Goal: Task Accomplishment & Management: Complete application form

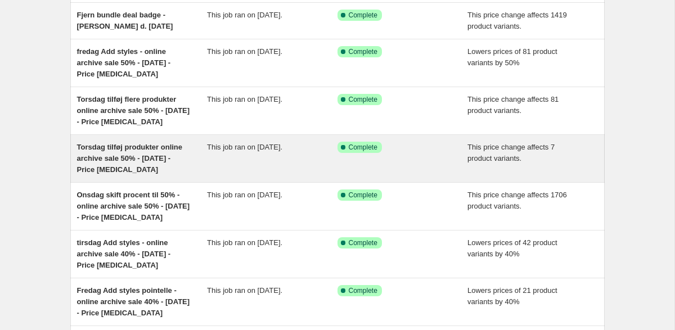
scroll to position [189, 0]
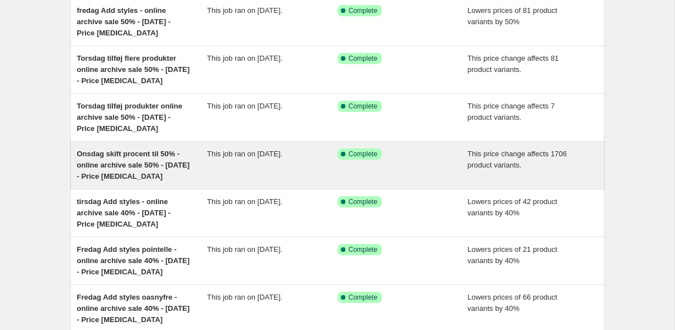
click at [150, 169] on span "Onsdag skift procent til 50% - online archive sale 50% - [DATE] - Price [MEDICA…" at bounding box center [133, 165] width 113 height 31
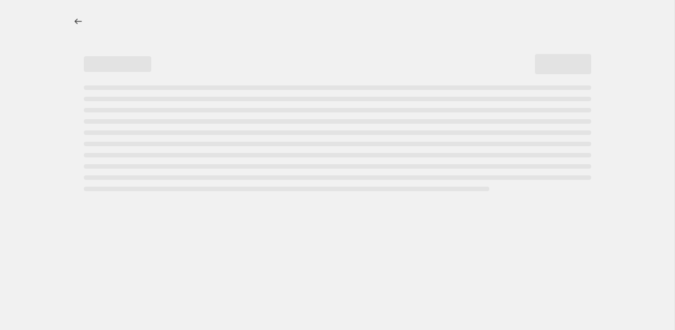
select select "pcap"
select select "no_change"
select select "tag"
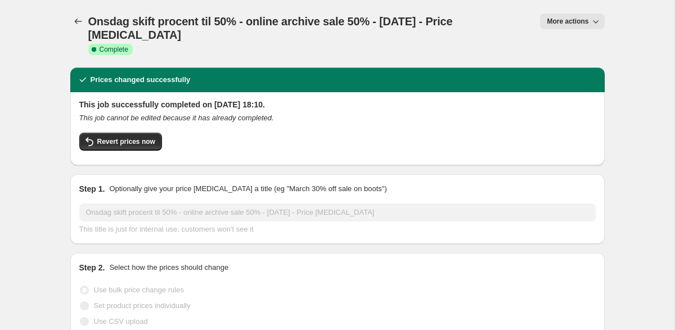
click at [580, 12] on div "Onsdag skift procent til 50% - online archive sale 50% - [DATE] - Price [MEDICA…" at bounding box center [337, 34] width 534 height 68
click at [580, 21] on span "More actions" at bounding box center [568, 21] width 42 height 9
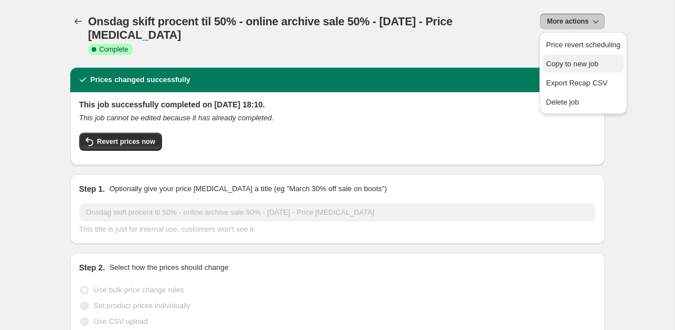
click at [572, 62] on span "Copy to new job" at bounding box center [572, 64] width 52 height 8
select select "pcap"
select select "no_change"
select select "tag"
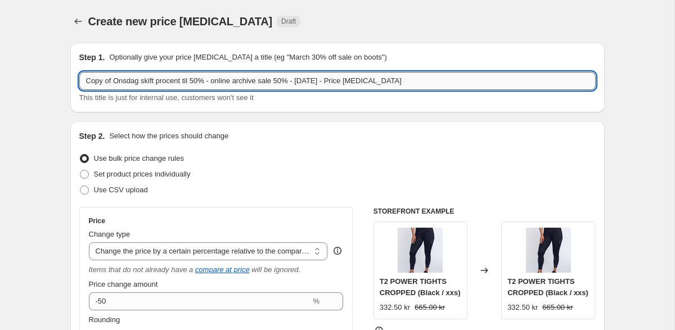
drag, startPoint x: 141, startPoint y: 82, endPoint x: 79, endPoint y: 82, distance: 61.9
click at [79, 82] on input "Copy of Onsdag skift procent til 50% - online archive sale 50% - [DATE] - Price…" at bounding box center [337, 81] width 516 height 18
click at [170, 79] on input "tirsdag skift procent til 50% - online archive sale 50% - [DATE] - Price [MEDIC…" at bounding box center [337, 81] width 516 height 18
click at [255, 81] on input "tirsdag skift procent til 60% - online archive sale 50% - [DATE] - Price [MEDIC…" at bounding box center [337, 81] width 516 height 18
click at [280, 80] on input "tirsdag skift procent til 60% - online archive sale 60% - [DATE] - Price [MEDIC…" at bounding box center [337, 81] width 516 height 18
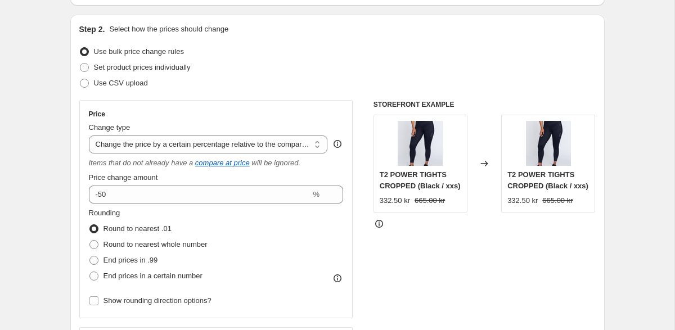
scroll to position [129, 0]
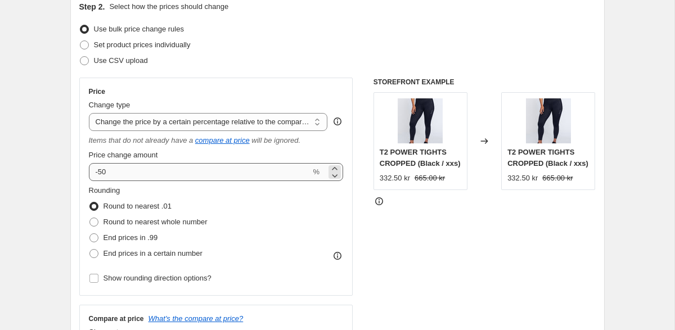
type input "tirsdag skift procent til 60% - online archive sale 60% - [DATE] - Price [MEDIC…"
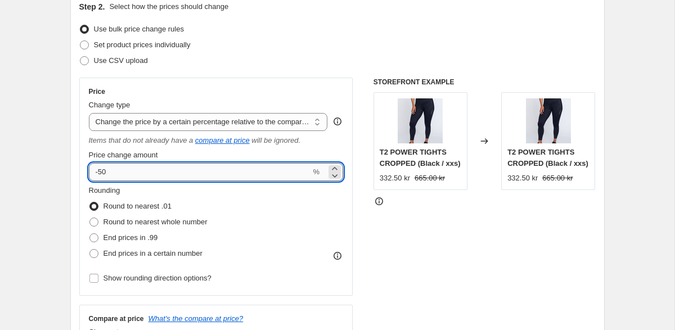
click at [104, 172] on input "-50" at bounding box center [200, 172] width 222 height 18
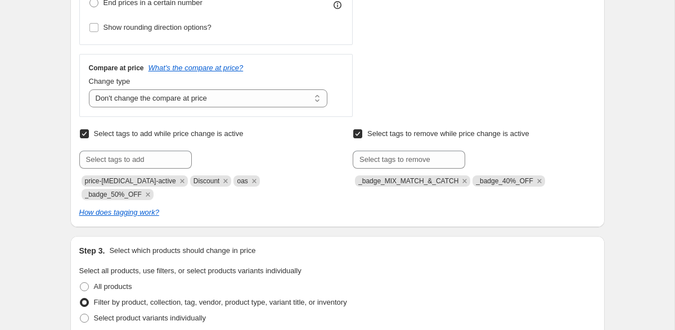
scroll to position [381, 0]
type input "-60"
drag, startPoint x: 143, startPoint y: 194, endPoint x: 83, endPoint y: 191, distance: 60.8
click at [83, 191] on span "_badge_50%_OFF" at bounding box center [118, 193] width 72 height 11
copy span "_badge_50%_OFF"
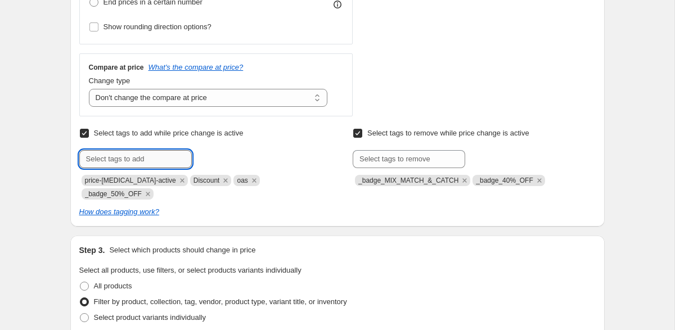
click at [110, 160] on input "text" at bounding box center [135, 159] width 113 height 18
paste input "_badge_50%_OFF"
click at [119, 159] on input "_badge_50%_OFF" at bounding box center [135, 159] width 113 height 18
type input "_badge_60%_OFF"
click at [233, 156] on span "_badge_60%_O..." at bounding box center [244, 158] width 56 height 8
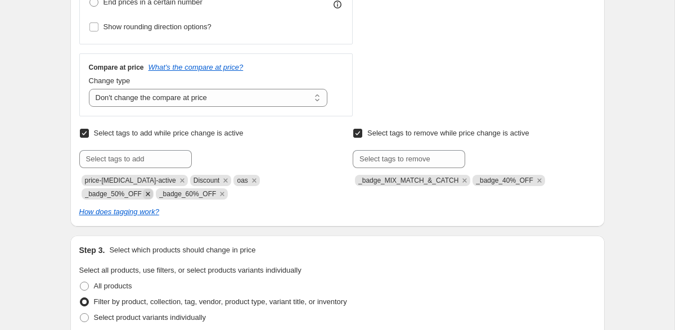
click at [150, 195] on icon "Remove _badge_50%_OFF" at bounding box center [148, 194] width 10 height 10
drag, startPoint x: 538, startPoint y: 180, endPoint x: 481, endPoint y: 182, distance: 57.4
click at [481, 182] on span "_badge_40%_OFF" at bounding box center [504, 181] width 57 height 8
copy span "_badge_40%_OFF"
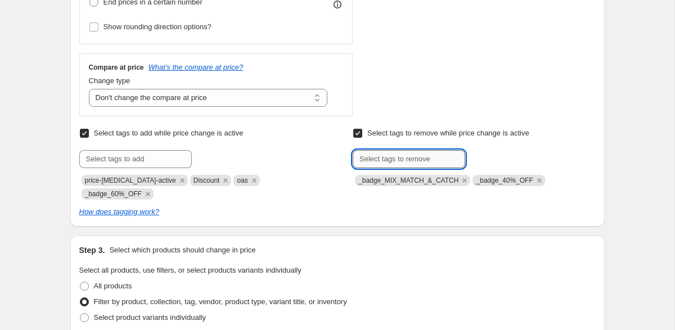
click at [416, 157] on input "text" at bounding box center [409, 159] width 113 height 18
paste input "_badge_40%_OFF"
click at [396, 160] on input "_badge_40%_OFF" at bounding box center [409, 159] width 113 height 18
type input "_badge_50%_OFF"
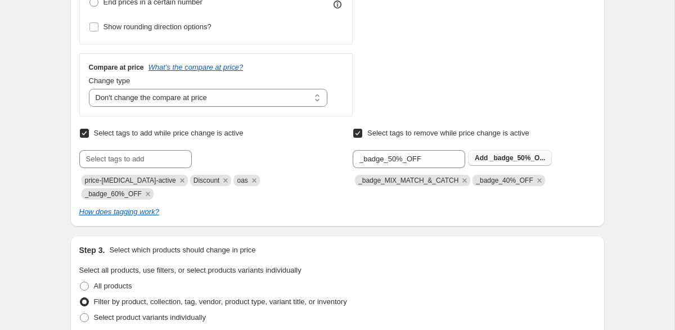
click at [495, 163] on button "Add _badge_50%_O..." at bounding box center [510, 158] width 84 height 16
click at [545, 182] on icon "Remove _badge_40%_OFF" at bounding box center [539, 181] width 10 height 10
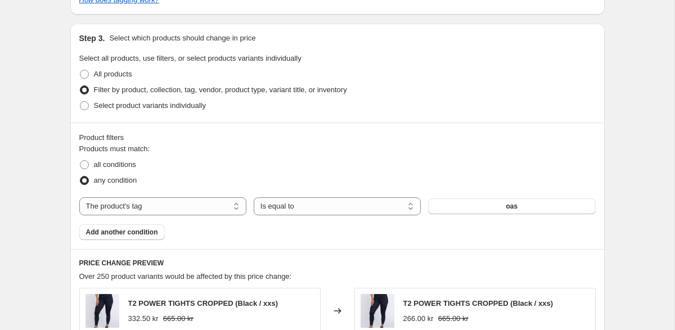
scroll to position [620, 0]
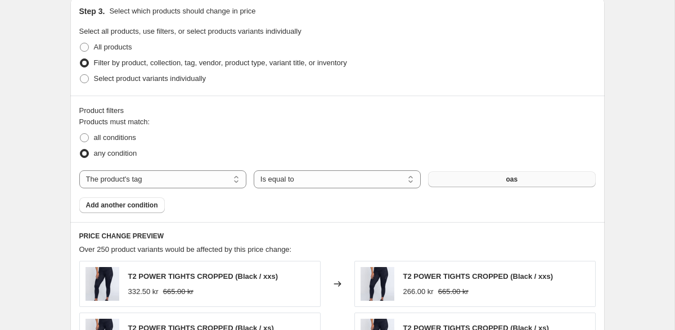
click at [519, 181] on button "oas" at bounding box center [511, 180] width 167 height 16
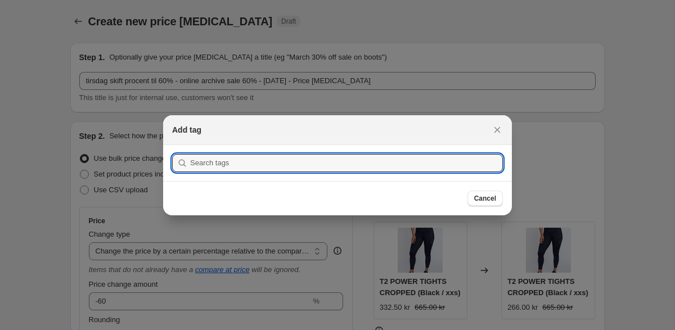
scroll to position [0, 0]
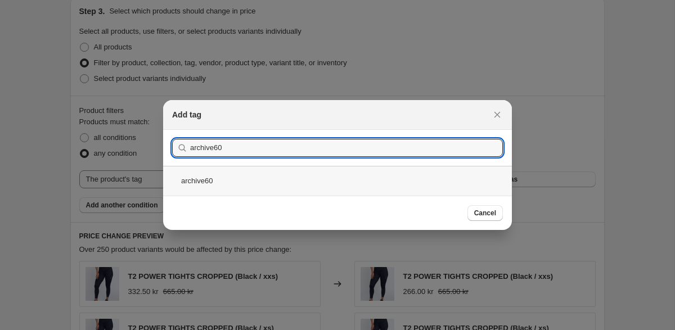
type input "archive60"
click at [257, 183] on div "archive60" at bounding box center [337, 181] width 349 height 30
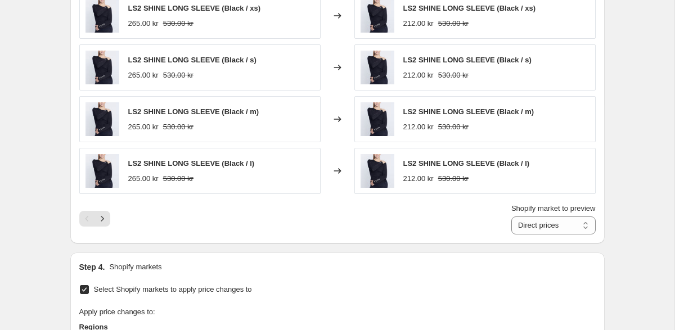
scroll to position [936, 0]
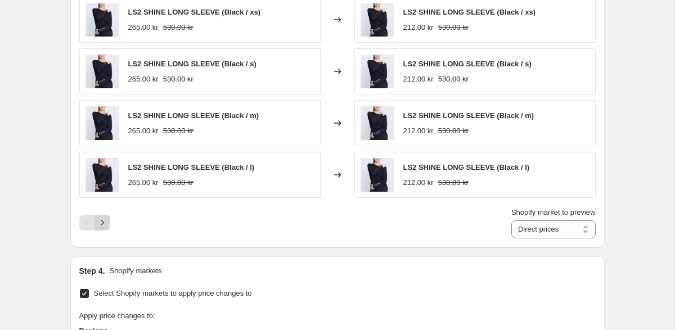
click at [105, 222] on icon "Next" at bounding box center [102, 222] width 11 height 11
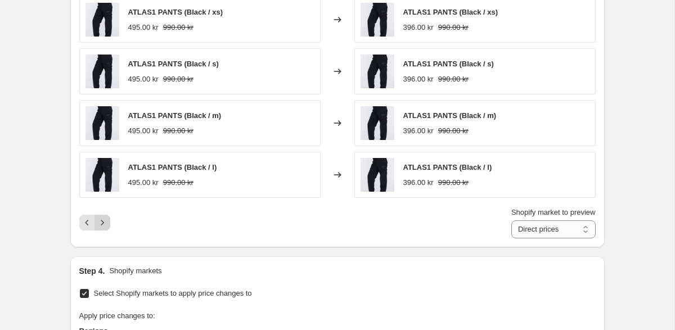
click at [105, 222] on icon "Next" at bounding box center [102, 222] width 11 height 11
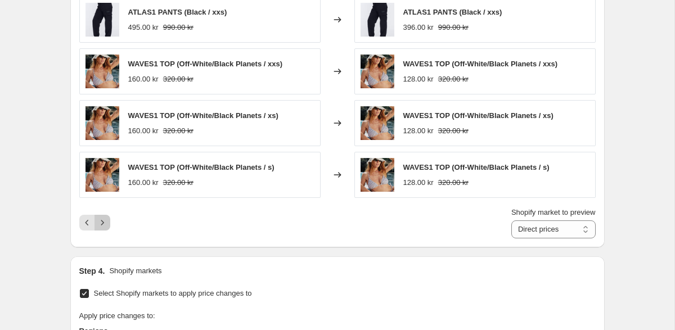
click at [105, 222] on icon "Next" at bounding box center [102, 222] width 11 height 11
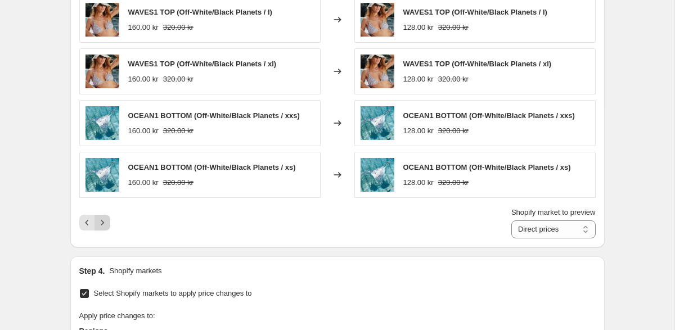
click at [105, 222] on icon "Next" at bounding box center [102, 222] width 11 height 11
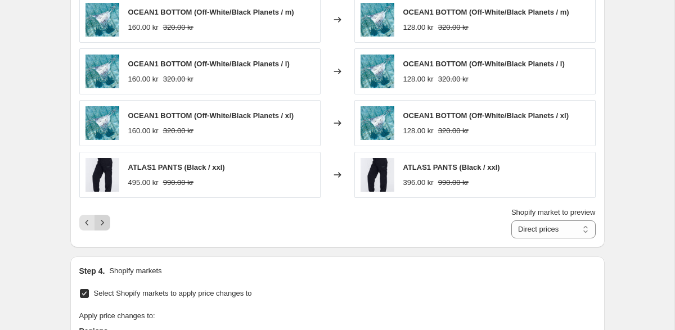
click at [105, 222] on icon "Next" at bounding box center [102, 222] width 11 height 11
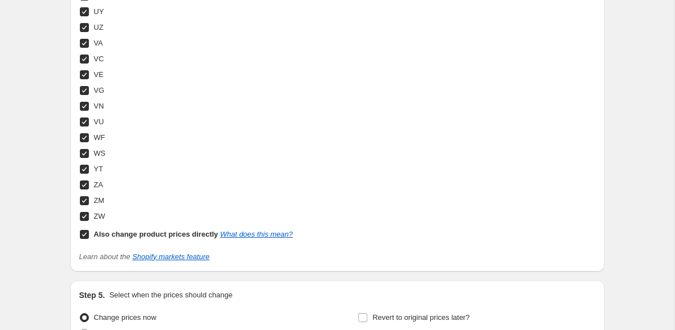
scroll to position [4396, 0]
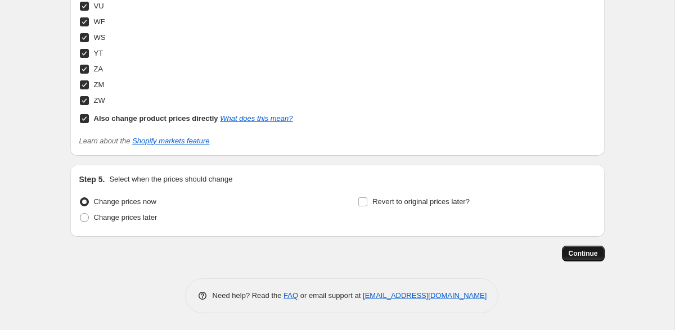
click at [573, 260] on button "Continue" at bounding box center [583, 254] width 43 height 16
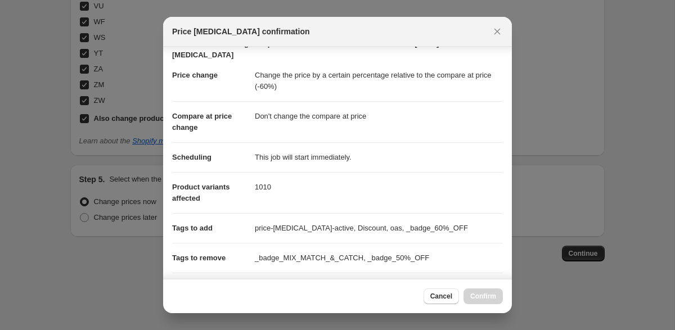
scroll to position [0, 0]
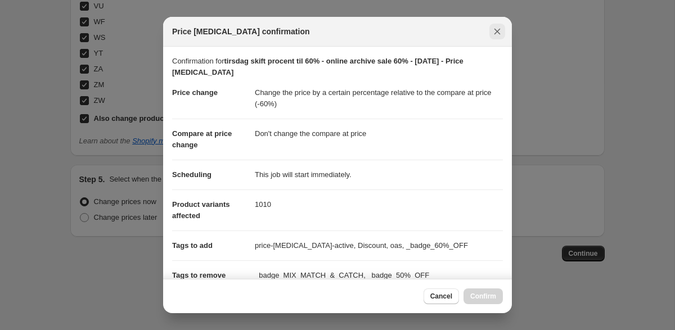
click at [492, 34] on icon "Close" at bounding box center [497, 31] width 11 height 11
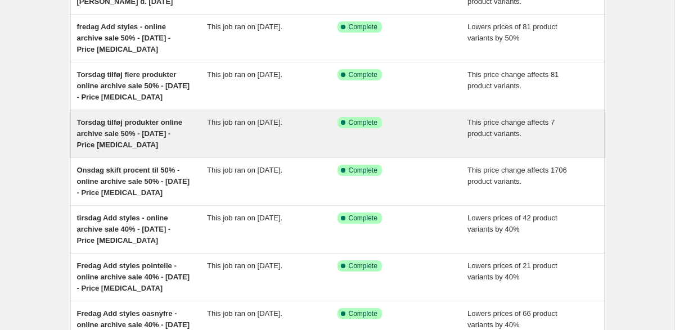
scroll to position [173, 0]
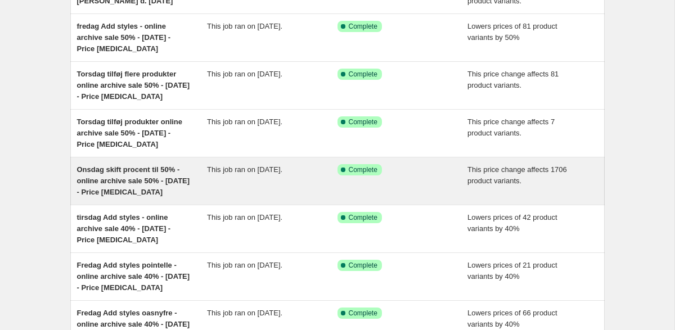
click at [223, 186] on div "This job ran on [DATE]." at bounding box center [272, 181] width 131 height 34
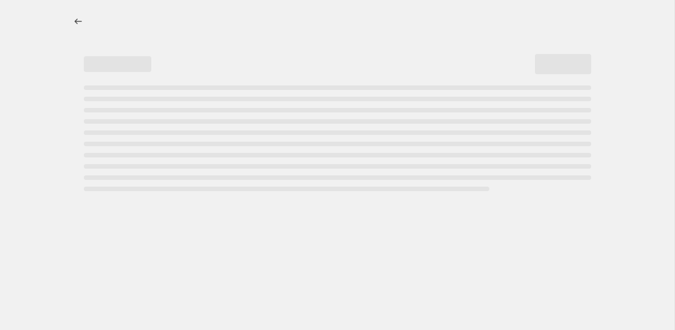
select select "pcap"
select select "no_change"
select select "tag"
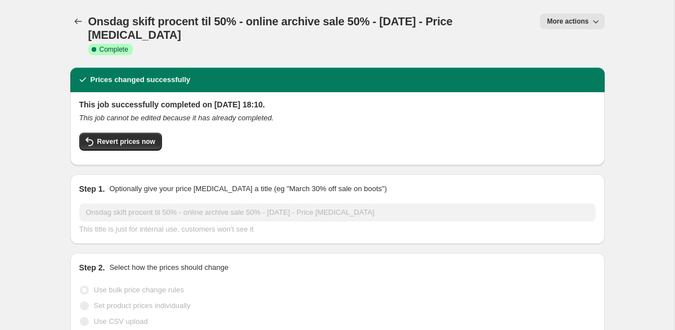
click at [567, 19] on span "More actions" at bounding box center [568, 21] width 42 height 9
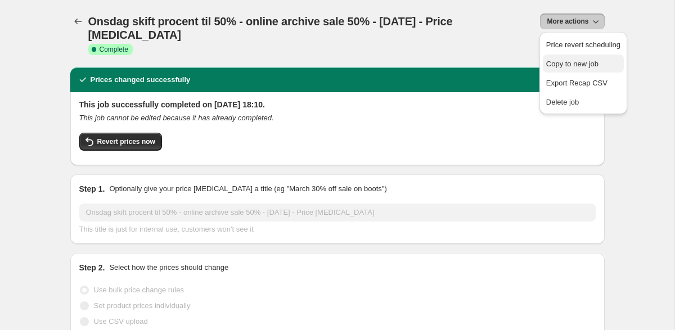
click at [567, 63] on span "Copy to new job" at bounding box center [572, 64] width 52 height 8
select select "pcap"
select select "no_change"
select select "tag"
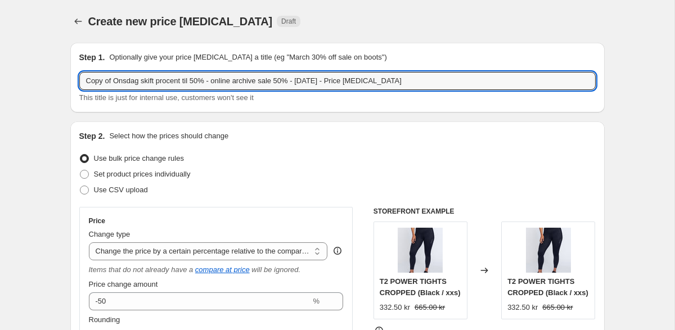
drag, startPoint x: 141, startPoint y: 83, endPoint x: 50, endPoint y: 84, distance: 91.1
click at [170, 78] on input "tirsdag skift procent til 50% - online archive sale 50% - [DATE] - Price [MEDIC…" at bounding box center [337, 81] width 516 height 18
click at [259, 80] on input "tirsdag skift procent til 60% - online archive sale 50% - [DATE] - Price [MEDIC…" at bounding box center [337, 81] width 516 height 18
click at [284, 80] on input "tirsdag skift procent til 60% - online archive sale 60% - [DATE] - Price [MEDIC…" at bounding box center [337, 81] width 516 height 18
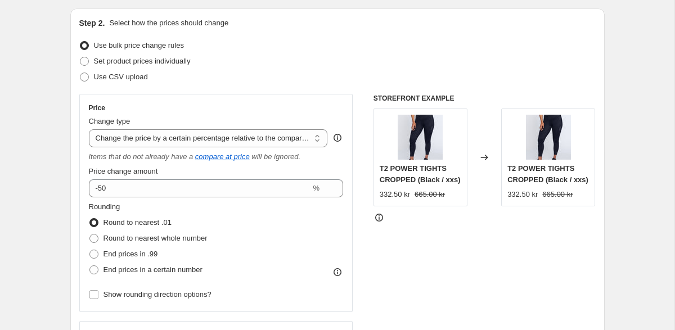
scroll to position [149, 0]
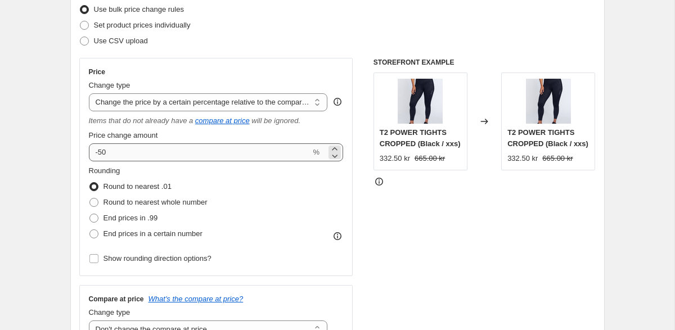
type input "tirsdag skift procent til 60% - online archive sale 60% - [DATE] - Price [MEDIC…"
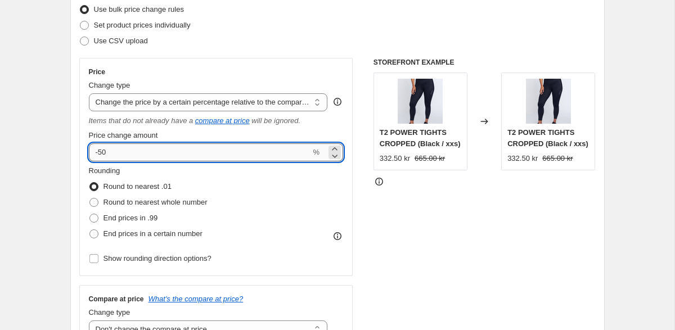
click at [104, 155] on input "-50" at bounding box center [200, 152] width 222 height 18
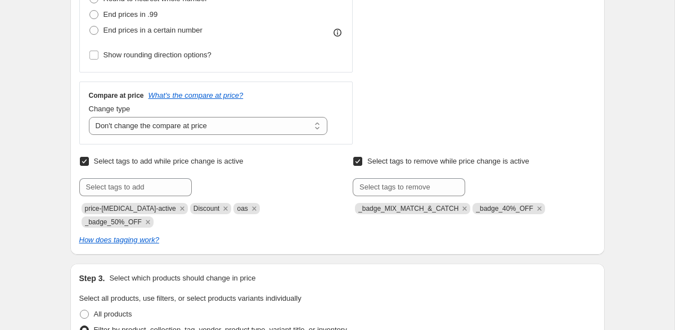
scroll to position [354, 0]
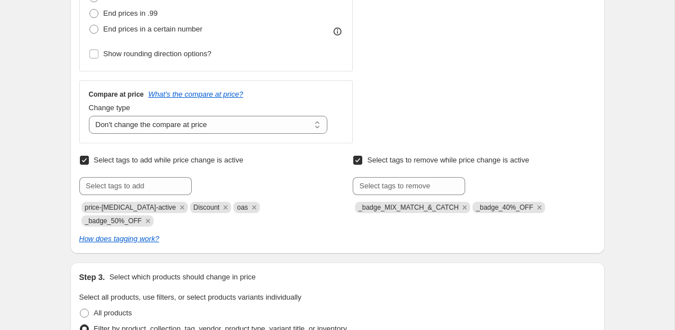
type input "-60"
drag, startPoint x: 143, startPoint y: 222, endPoint x: 85, endPoint y: 221, distance: 58.5
click at [85, 221] on span "_badge_50%_OFF" at bounding box center [113, 221] width 57 height 8
copy span "_badge_50%_OFF"
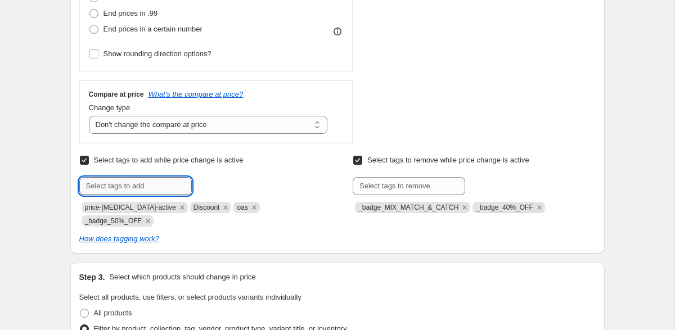
click at [102, 183] on input "text" at bounding box center [135, 186] width 113 height 18
paste input "_badge_50%_OFF"
click at [120, 184] on input "_badge_50%_OFF" at bounding box center [135, 186] width 113 height 18
type input "_badge_60%_OFF"
click at [235, 187] on span "_badge_60%_O..." at bounding box center [244, 185] width 56 height 8
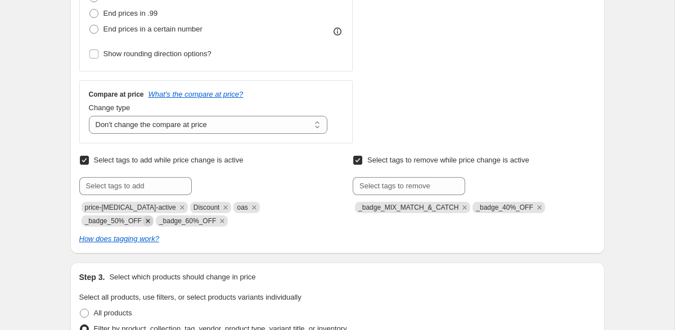
click at [149, 220] on icon "Remove _badge_50%_OFF" at bounding box center [148, 221] width 4 height 4
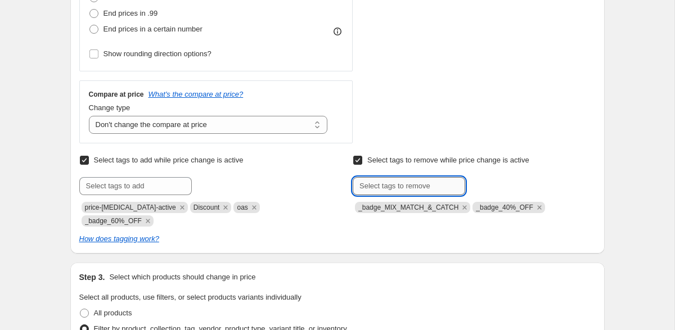
click at [397, 185] on input "text" at bounding box center [409, 186] width 113 height 18
paste input "_badge_50%_OFF"
type input "_badge_50%_OFF"
click at [498, 185] on span "_badge_50%_O..." at bounding box center [518, 185] width 56 height 8
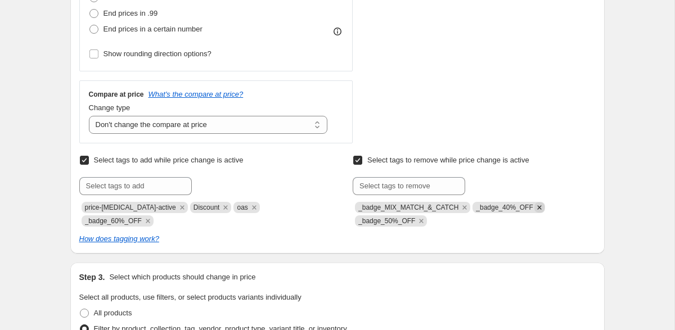
click at [541, 208] on icon "Remove _badge_40%_OFF" at bounding box center [539, 207] width 4 height 4
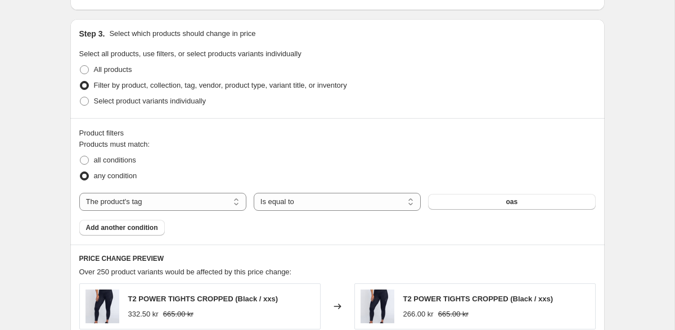
scroll to position [599, 0]
click at [477, 197] on button "oas" at bounding box center [511, 201] width 167 height 16
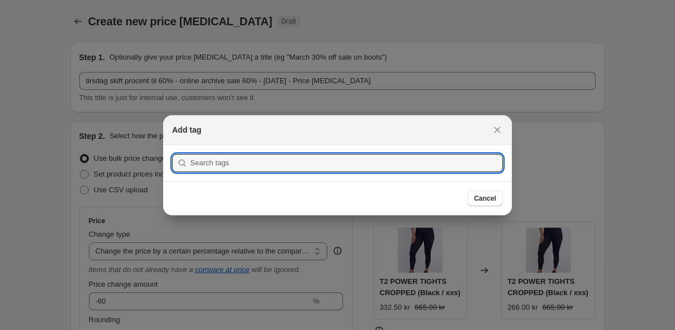
scroll to position [0, 0]
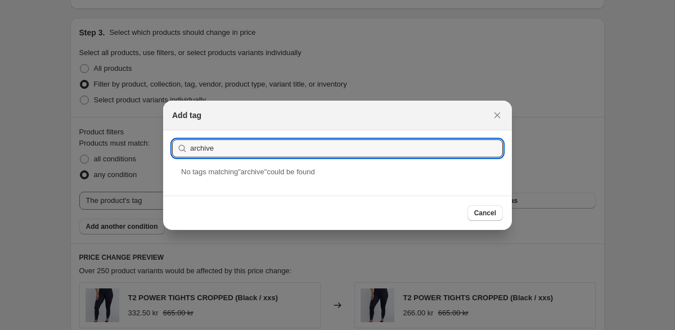
type input "archive60"
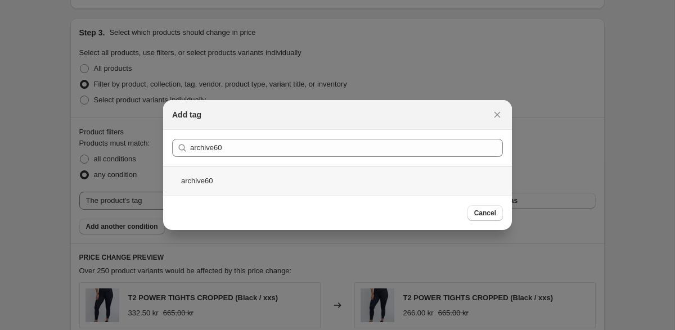
click at [239, 181] on div "archive60" at bounding box center [337, 181] width 349 height 30
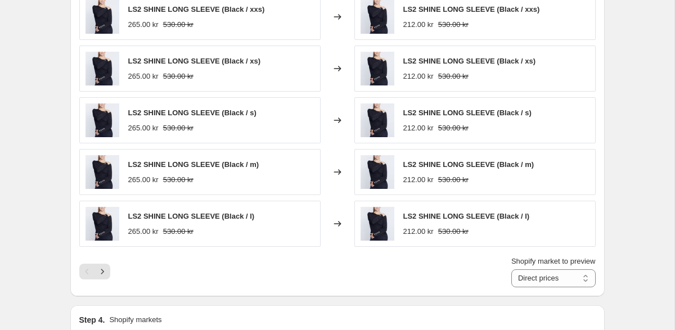
scroll to position [892, 0]
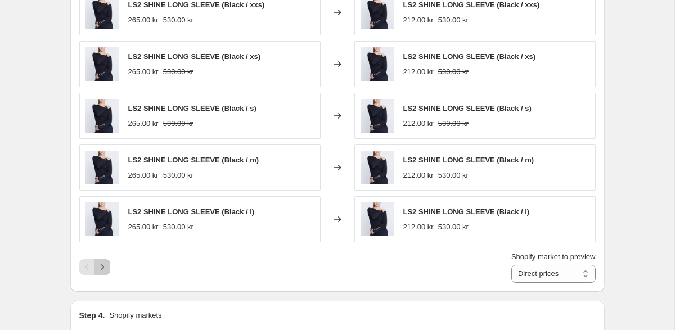
click at [101, 266] on icon "Next" at bounding box center [102, 267] width 11 height 11
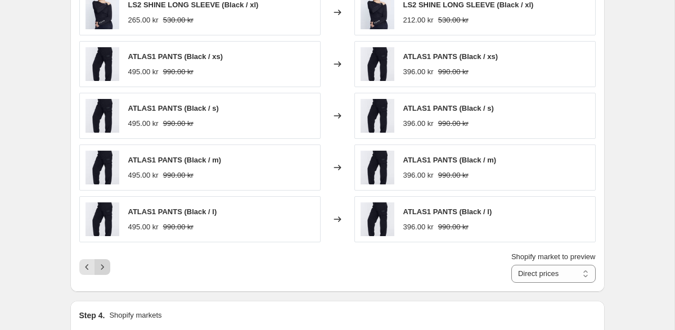
click at [101, 266] on icon "Next" at bounding box center [102, 267] width 11 height 11
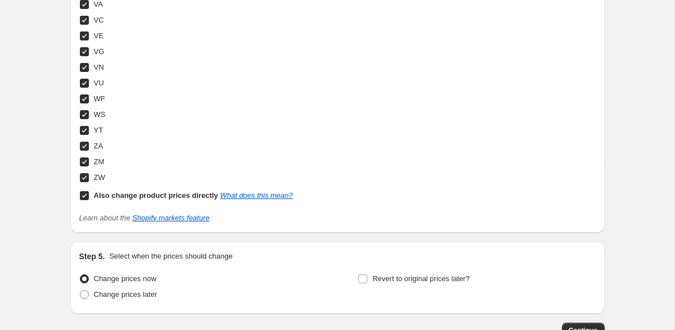
scroll to position [4396, 0]
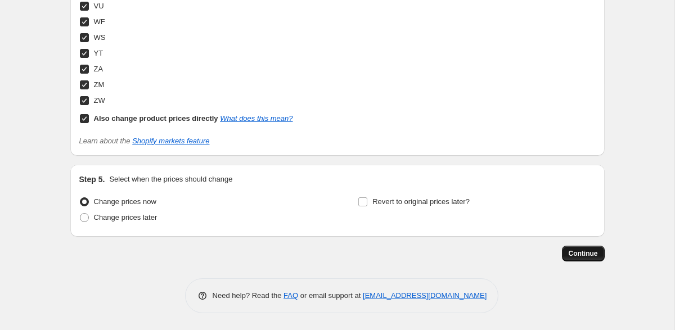
click at [592, 258] on span "Continue" at bounding box center [583, 253] width 29 height 9
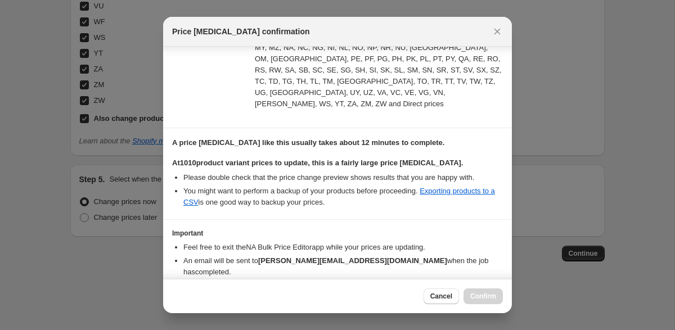
scroll to position [372, 0]
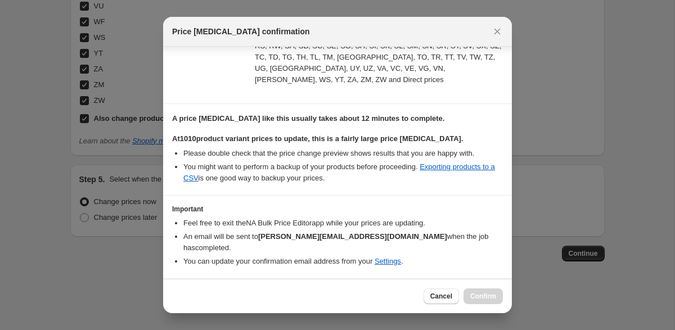
click at [177, 291] on input "I understand that this price [MEDICAL_DATA] will affect 1010 product variants" at bounding box center [177, 295] width 9 height 9
checkbox input "true"
click at [477, 294] on span "Confirm" at bounding box center [483, 296] width 26 height 9
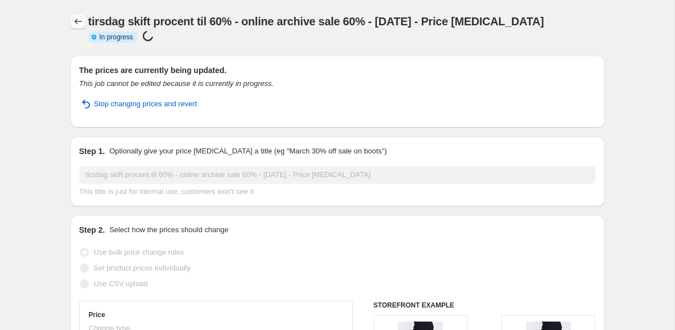
click at [75, 21] on icon "Price change jobs" at bounding box center [77, 22] width 7 height 6
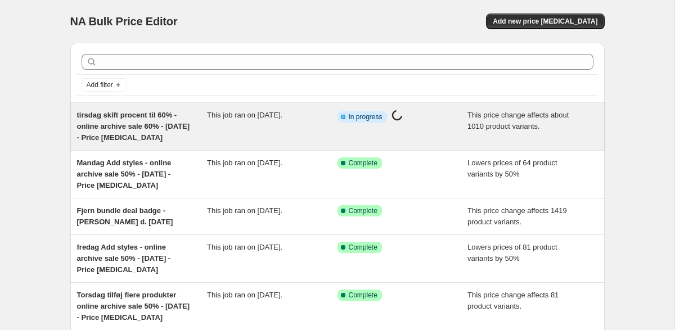
click at [138, 122] on span "tirsdag skift procent til 60% - online archive sale 60% - [DATE] - Price [MEDIC…" at bounding box center [133, 126] width 113 height 31
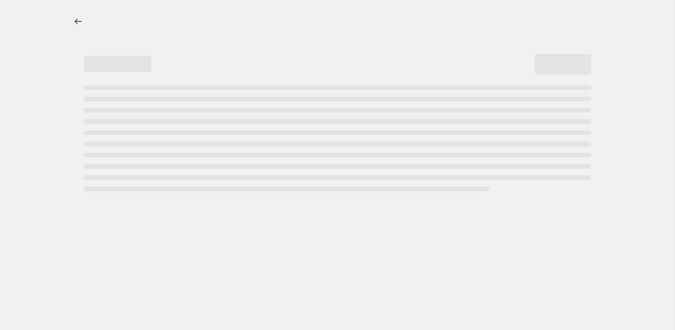
select select "pcap"
select select "no_change"
select select "tag"
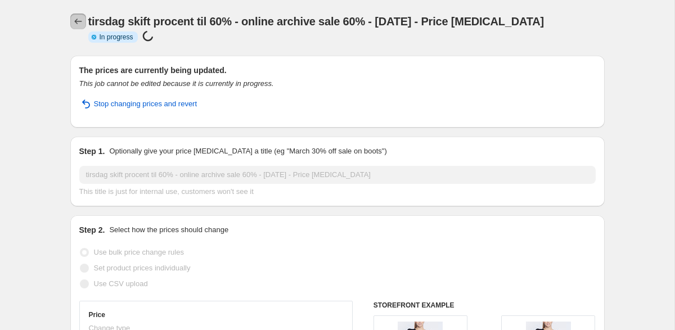
click at [78, 19] on icon "Price change jobs" at bounding box center [78, 21] width 11 height 11
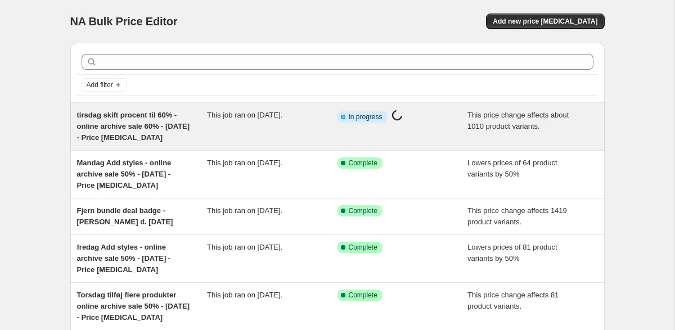
click at [219, 117] on span "This job ran on [DATE]." at bounding box center [244, 115] width 75 height 8
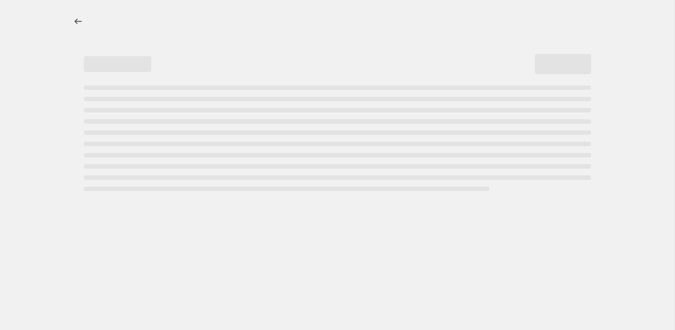
select select "pcap"
select select "no_change"
select select "tag"
select select "pcap"
select select "no_change"
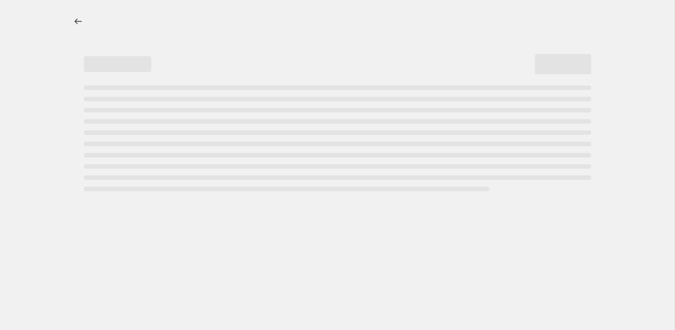
select select "tag"
